Goal: Task Accomplishment & Management: Manage account settings

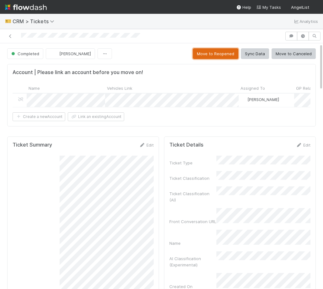
click at [202, 53] on button "Move to Reopened" at bounding box center [215, 53] width 45 height 11
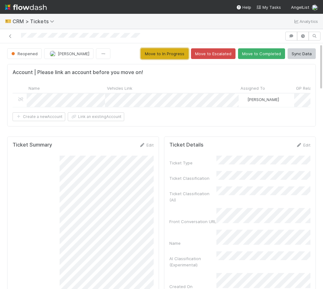
click at [175, 54] on button "Move to In Progress" at bounding box center [165, 53] width 48 height 11
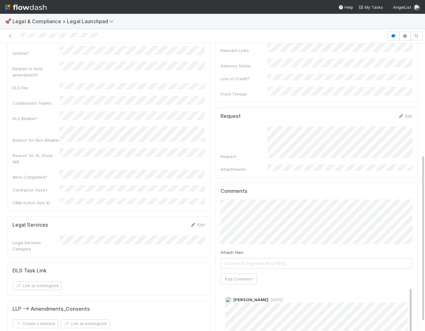
scroll to position [206, 0]
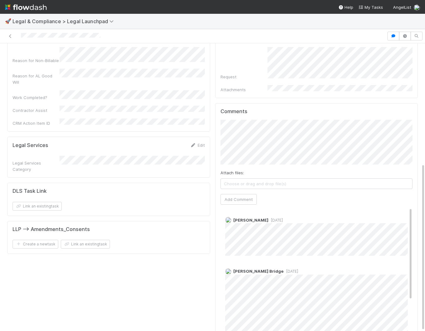
click at [51, 160] on div "Legal Services Category" at bounding box center [36, 166] width 47 height 13
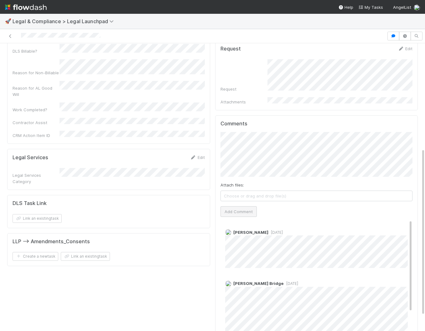
scroll to position [200, 0]
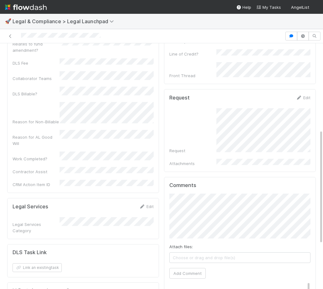
scroll to position [280, 0]
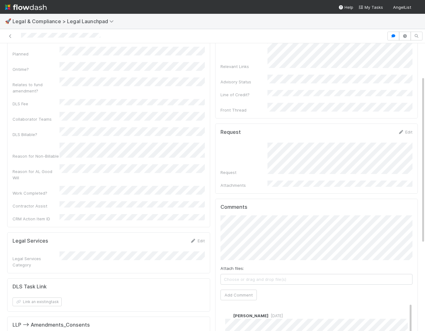
scroll to position [206, 0]
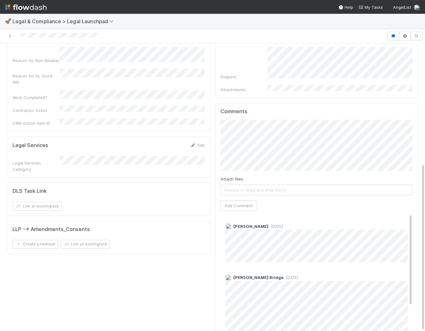
click at [264, 185] on span "Choose or drag and drop file(s)" at bounding box center [317, 190] width 192 height 10
click at [242, 200] on button "Add Comment" at bounding box center [239, 205] width 36 height 11
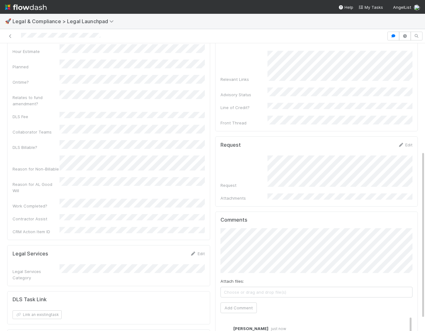
scroll to position [0, 0]
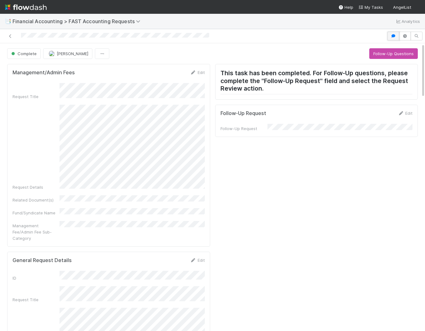
click at [389, 35] on button "button" at bounding box center [394, 36] width 12 height 9
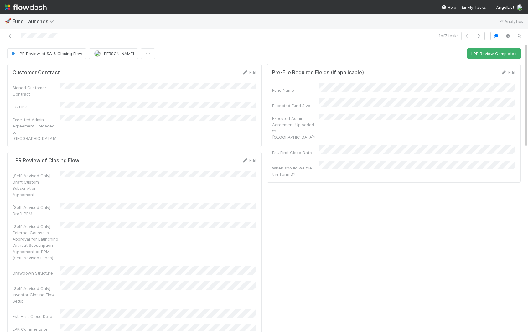
click at [27, 18] on span "Fund Launches" at bounding box center [38, 22] width 50 height 8
click at [27, 21] on span "Fund Launches" at bounding box center [35, 21] width 44 height 6
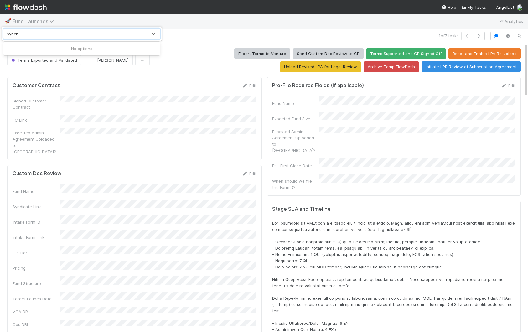
type input "synchr"
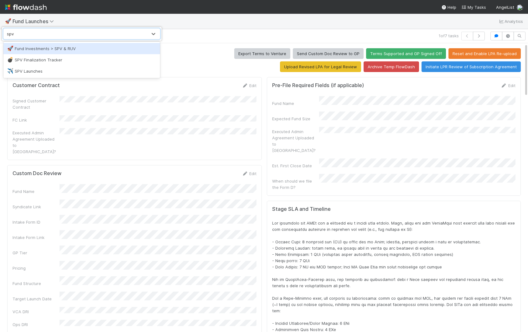
type input "spv"
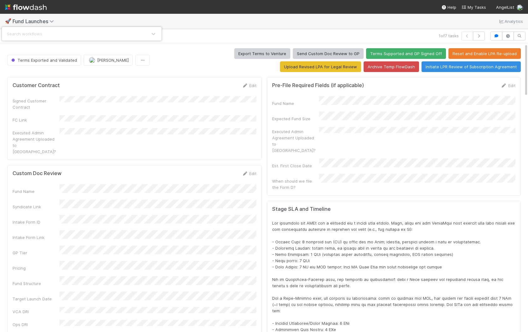
click at [143, 120] on div "Search workflows" at bounding box center [264, 166] width 528 height 332
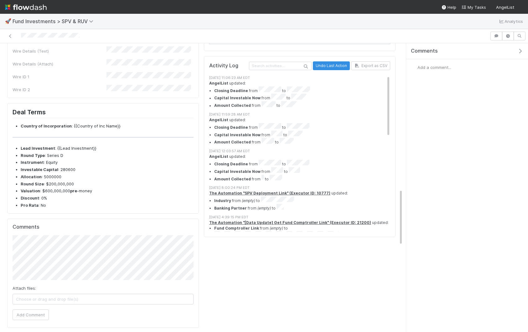
scroll to position [820, 0]
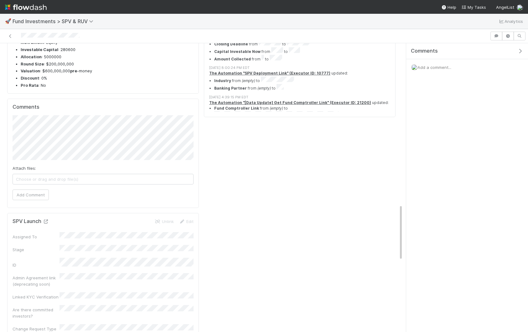
click at [47, 220] on icon at bounding box center [46, 222] width 6 height 4
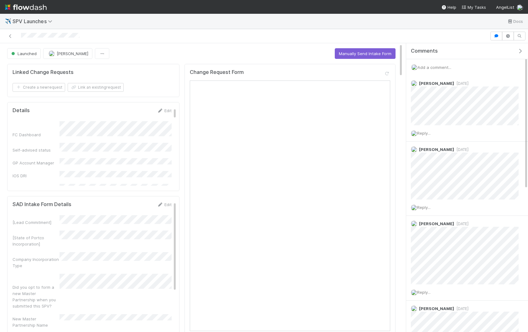
click at [520, 52] on icon "button" at bounding box center [520, 51] width 6 height 5
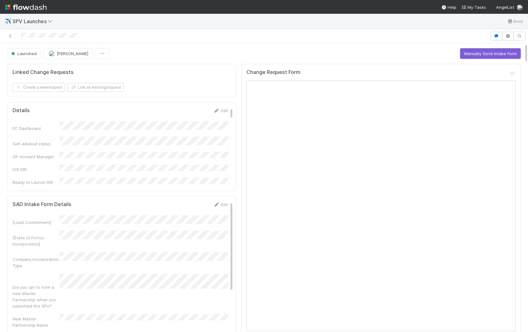
scroll to position [0, 2]
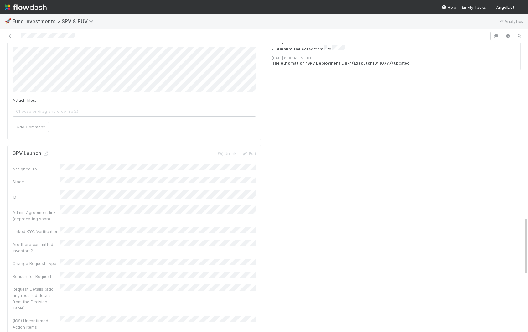
scroll to position [856, 0]
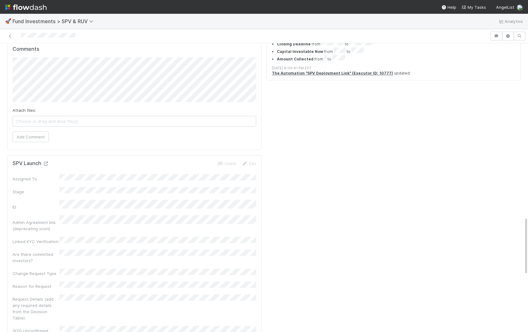
click at [45, 162] on icon at bounding box center [46, 164] width 6 height 4
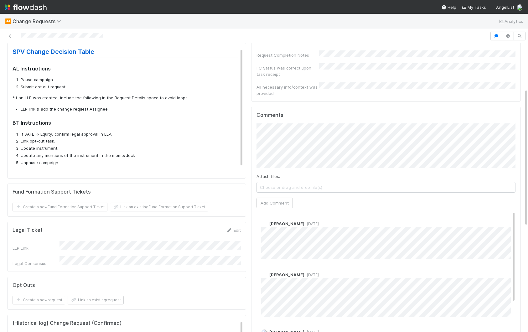
scroll to position [80, 0]
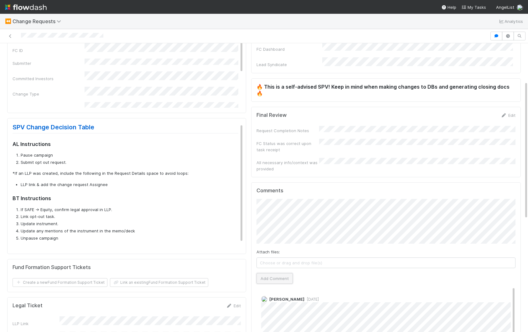
click at [282, 273] on button "Add Comment" at bounding box center [275, 278] width 36 height 11
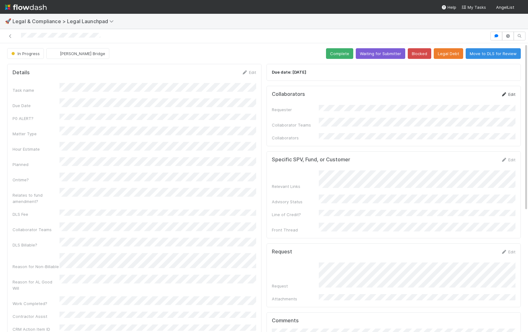
click at [508, 95] on link "Edit" at bounding box center [508, 94] width 15 height 5
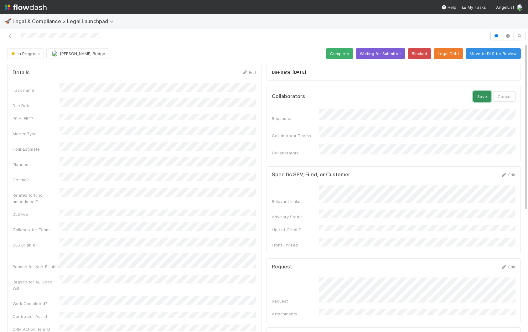
click at [487, 97] on button "Save" at bounding box center [482, 96] width 18 height 11
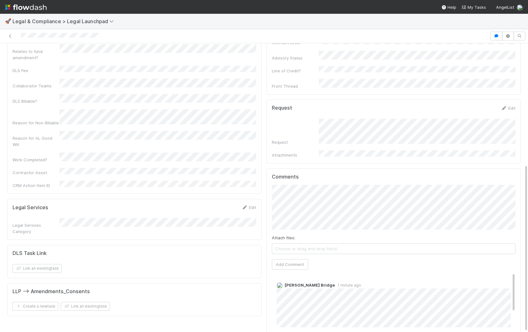
scroll to position [208, 0]
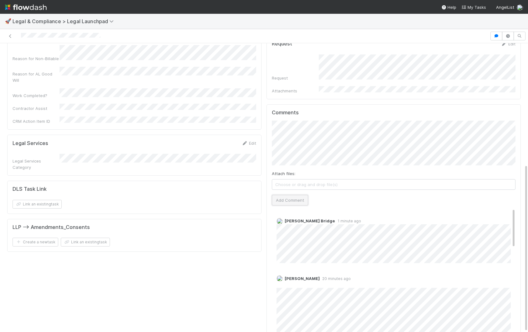
click at [294, 195] on button "Add Comment" at bounding box center [290, 200] width 36 height 11
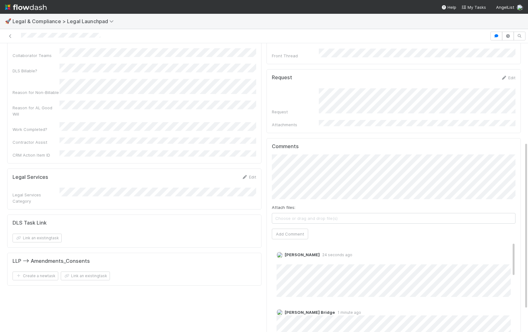
scroll to position [129, 0]
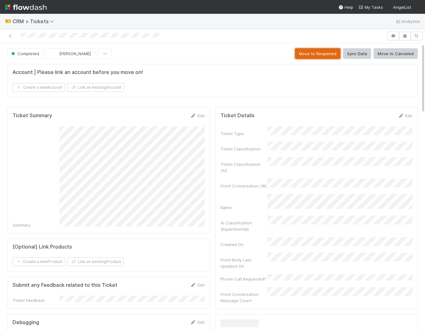
click at [314, 57] on button "Move to Reopened" at bounding box center [317, 53] width 45 height 11
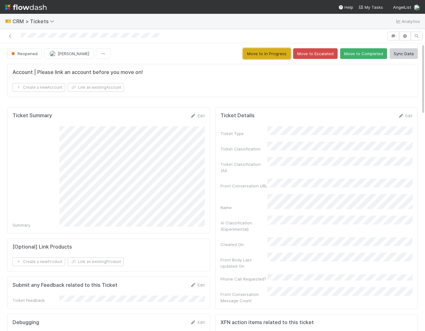
click at [272, 55] on button "Move to In Progress" at bounding box center [267, 53] width 48 height 11
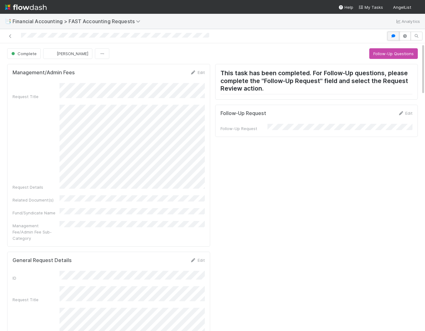
click at [392, 36] on icon "button" at bounding box center [393, 36] width 6 height 4
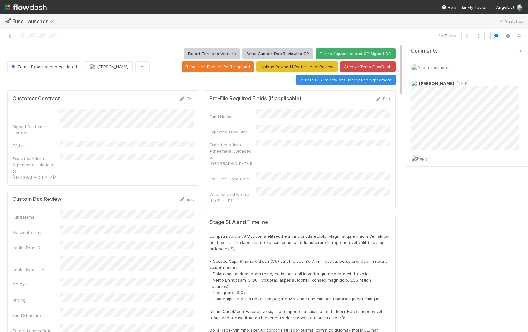
click at [519, 50] on icon "button" at bounding box center [520, 51] width 6 height 5
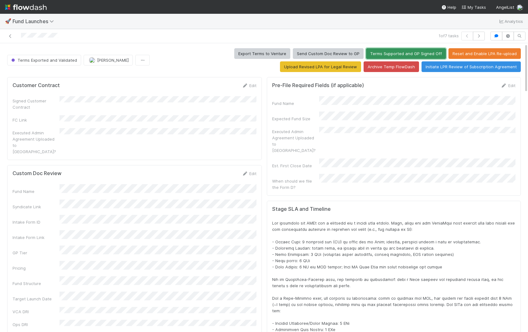
click at [366, 54] on button "Terms Supported and GP Signed Off" at bounding box center [406, 53] width 80 height 11
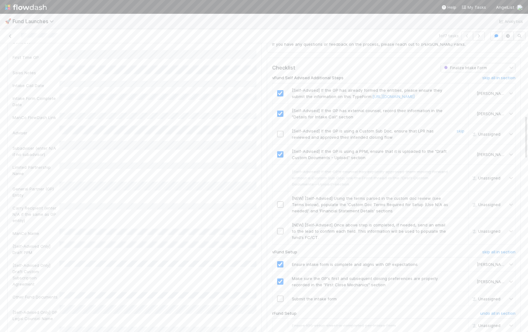
scroll to position [468, 0]
click at [280, 133] on input "checkbox" at bounding box center [280, 130] width 6 height 6
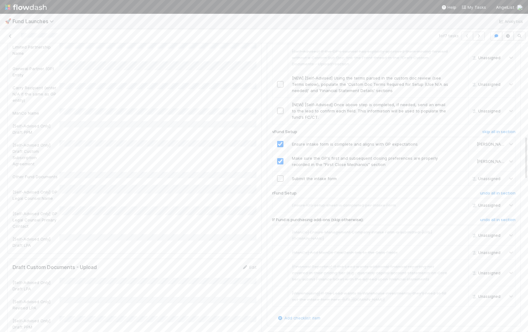
scroll to position [608, 0]
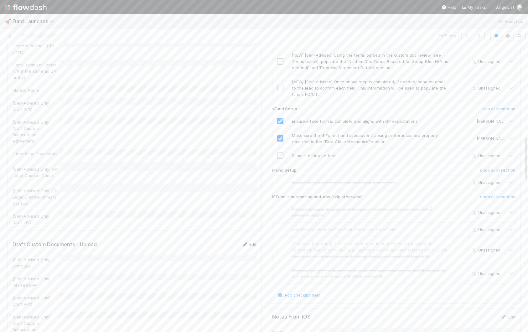
click at [250, 242] on link "Edit" at bounding box center [249, 244] width 15 height 5
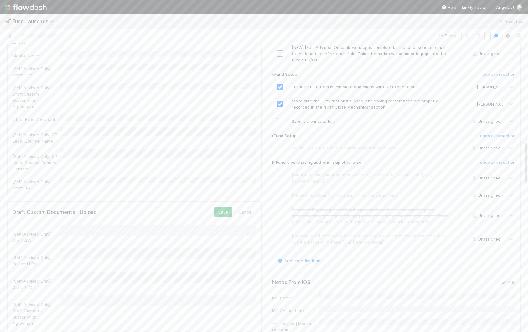
scroll to position [650, 0]
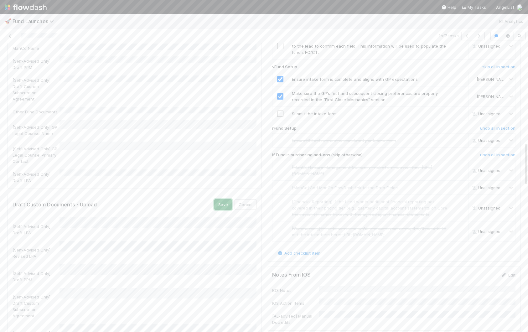
click at [229, 199] on button "Save" at bounding box center [223, 204] width 18 height 11
click at [256, 232] on link "Edit" at bounding box center [249, 234] width 15 height 5
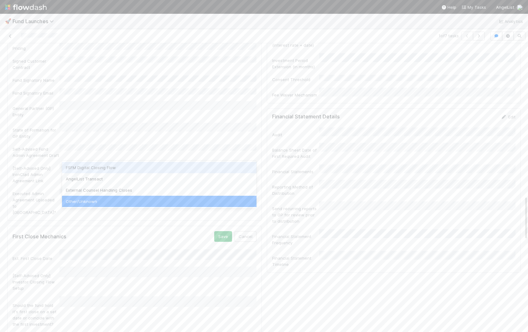
click at [134, 169] on div "FSFM Digital Closing Flow" at bounding box center [159, 167] width 195 height 11
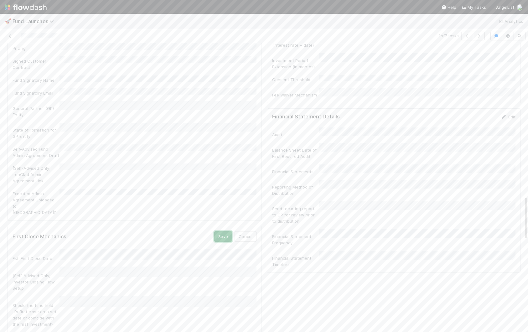
click at [220, 231] on button "Save" at bounding box center [223, 236] width 18 height 11
click at [509, 153] on link "Edit" at bounding box center [508, 150] width 15 height 5
click at [487, 158] on button "Save" at bounding box center [482, 153] width 18 height 11
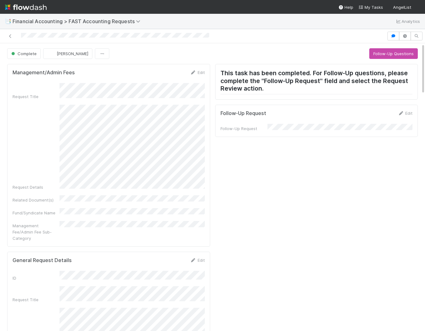
click at [58, 107] on div "Request Details" at bounding box center [109, 148] width 192 height 86
click at [396, 37] on icon "button" at bounding box center [393, 36] width 6 height 4
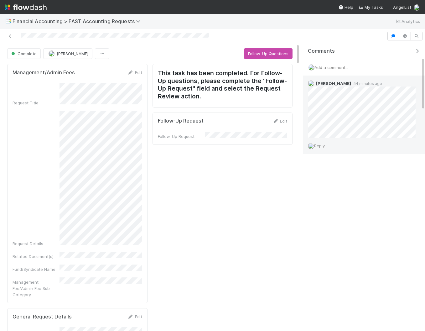
click at [358, 142] on div "Kevin Fawcett 54 minutes ago Reply..." at bounding box center [364, 115] width 122 height 79
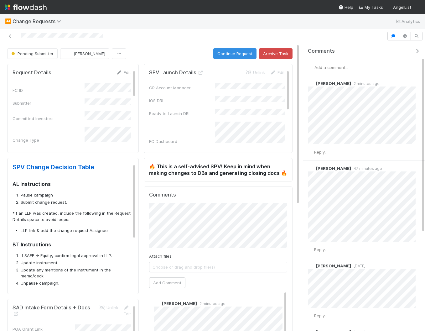
scroll to position [38, 0]
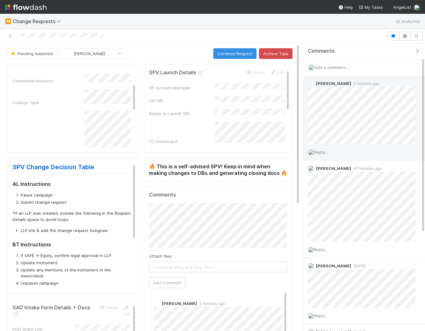
click at [322, 152] on span "Reply..." at bounding box center [320, 151] width 13 height 5
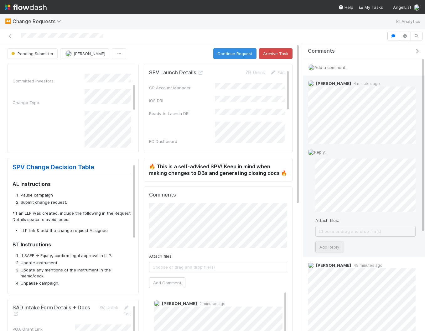
click at [324, 250] on button "Add Reply" at bounding box center [330, 247] width 28 height 11
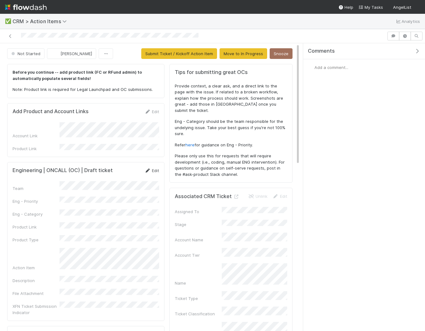
click at [152, 168] on link "Edit" at bounding box center [151, 170] width 15 height 5
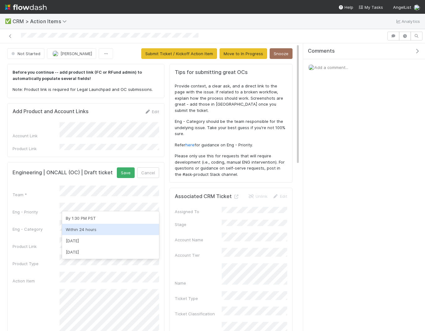
click at [106, 226] on div "Within 24 hours" at bounding box center [110, 229] width 97 height 11
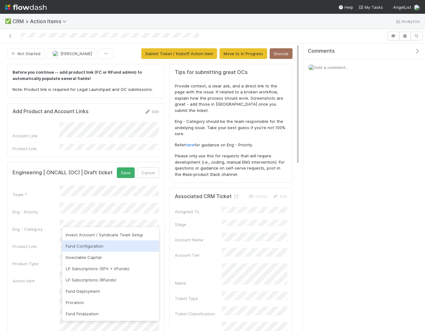
scroll to position [60, 0]
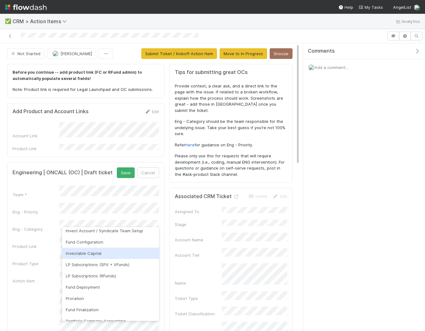
click at [106, 254] on div "Investable Capital" at bounding box center [110, 253] width 97 height 11
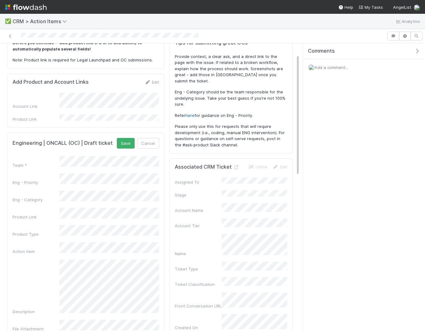
scroll to position [36, 0]
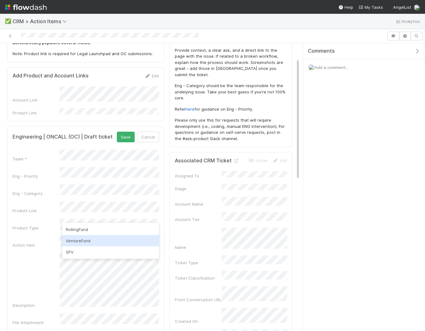
click at [88, 243] on div "VentureFund" at bounding box center [110, 240] width 97 height 11
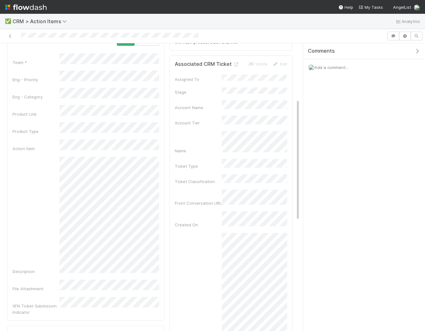
scroll to position [144, 0]
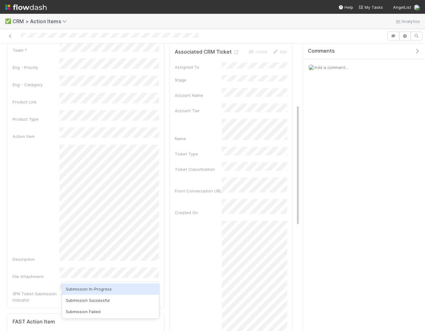
click at [30, 264] on div "Team * Eng - Priority Eng - Category Product Link Product Type Action Item Desc…" at bounding box center [86, 172] width 147 height 262
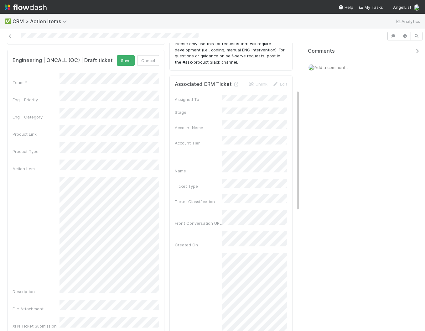
scroll to position [110, 0]
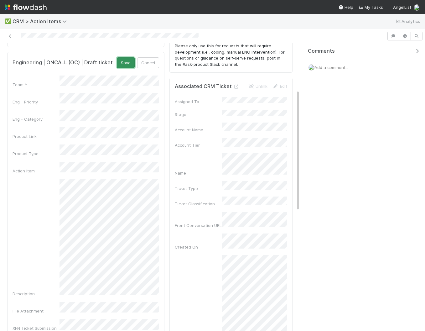
click at [123, 59] on button "Save" at bounding box center [126, 62] width 18 height 11
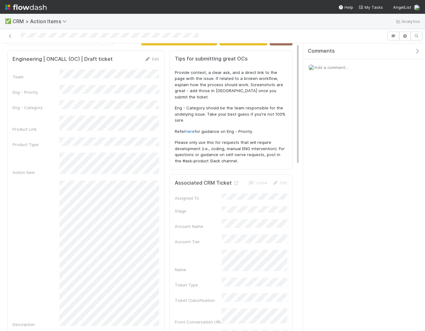
scroll to position [0, 0]
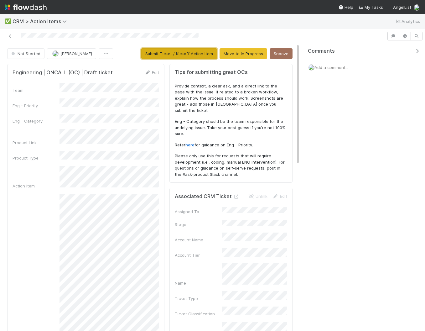
click at [173, 52] on button "Submit Ticket / Kickoff Action Item" at bounding box center [179, 53] width 76 height 11
